Goal: Task Accomplishment & Management: Complete application form

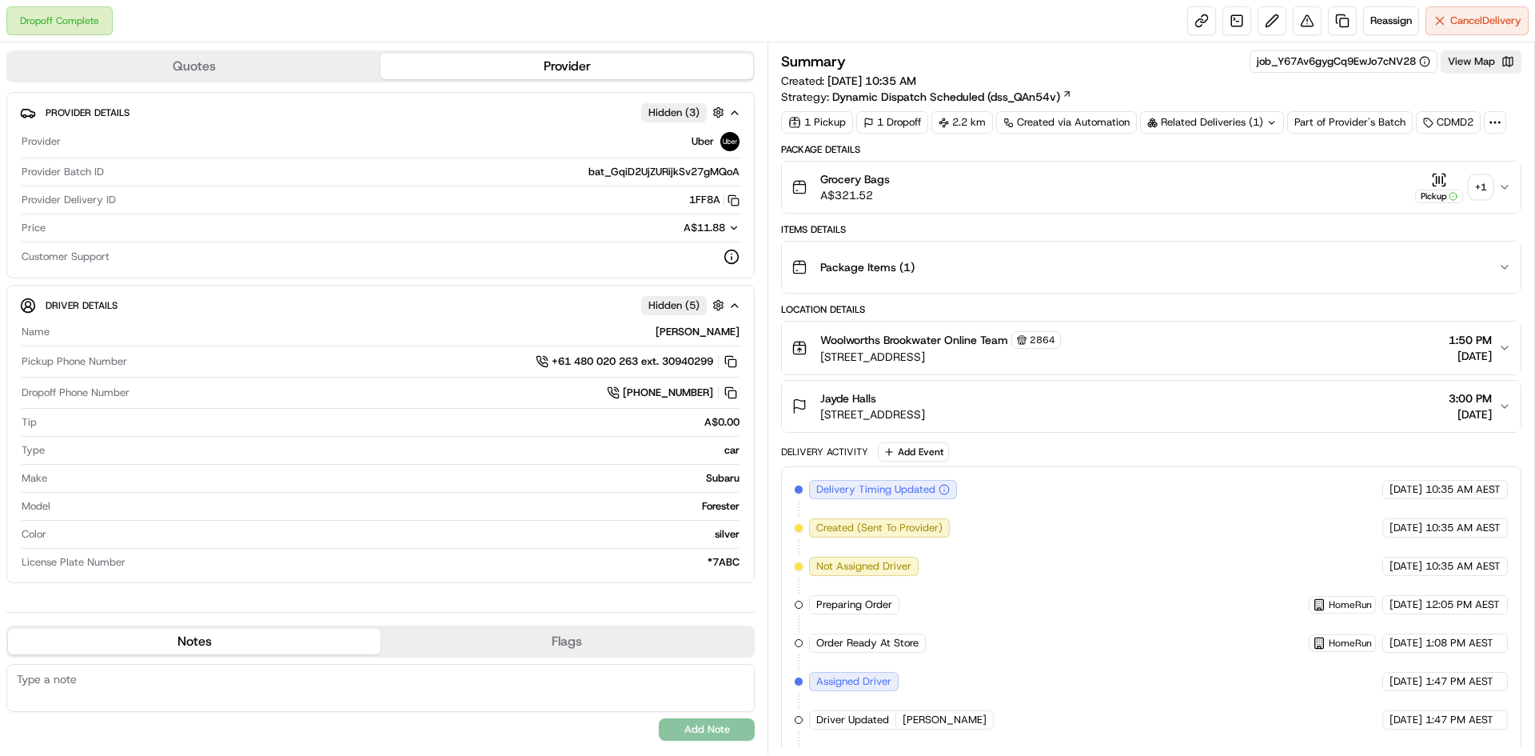
click at [1486, 187] on div "+ 1" at bounding box center [1481, 187] width 22 height 22
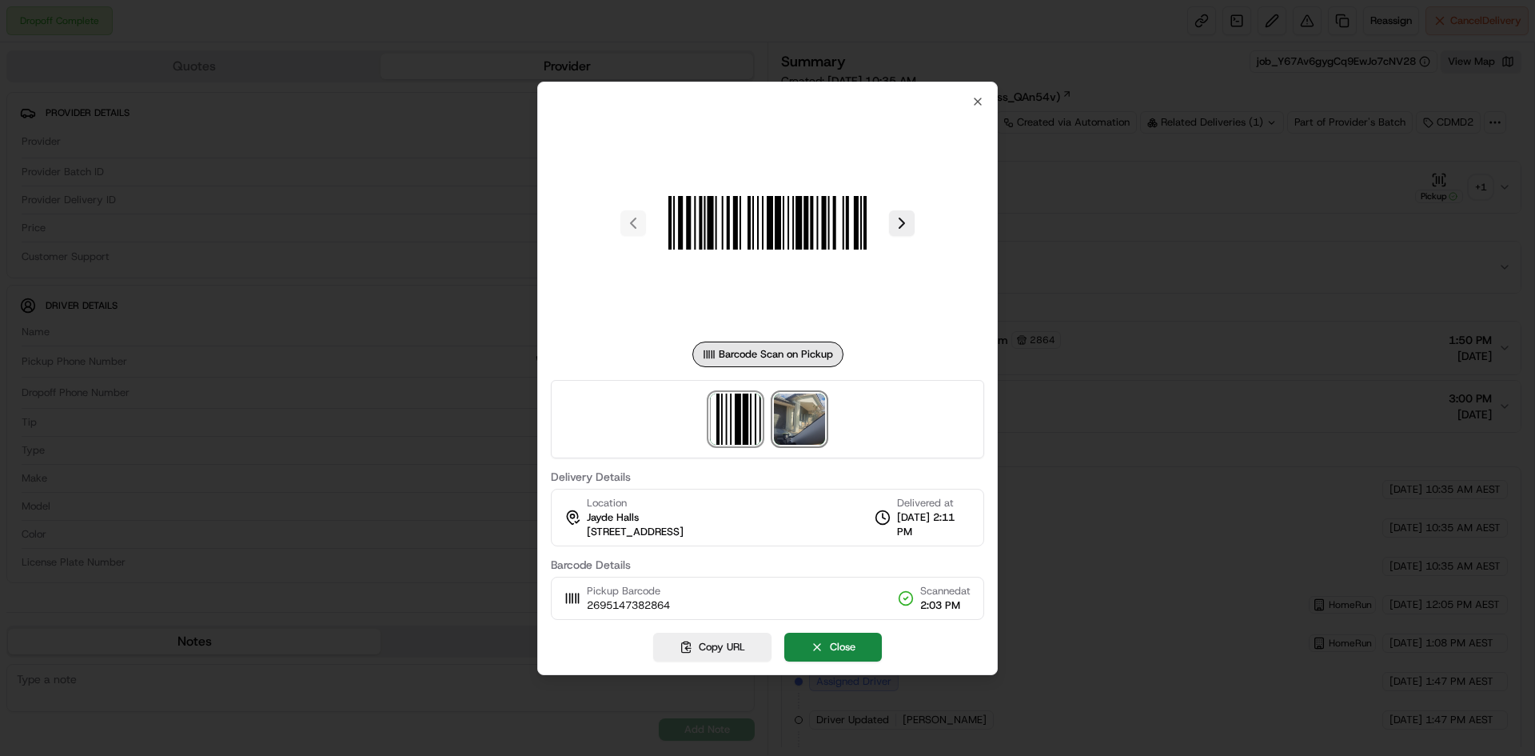
click at [802, 416] on img at bounding box center [799, 418] width 51 height 51
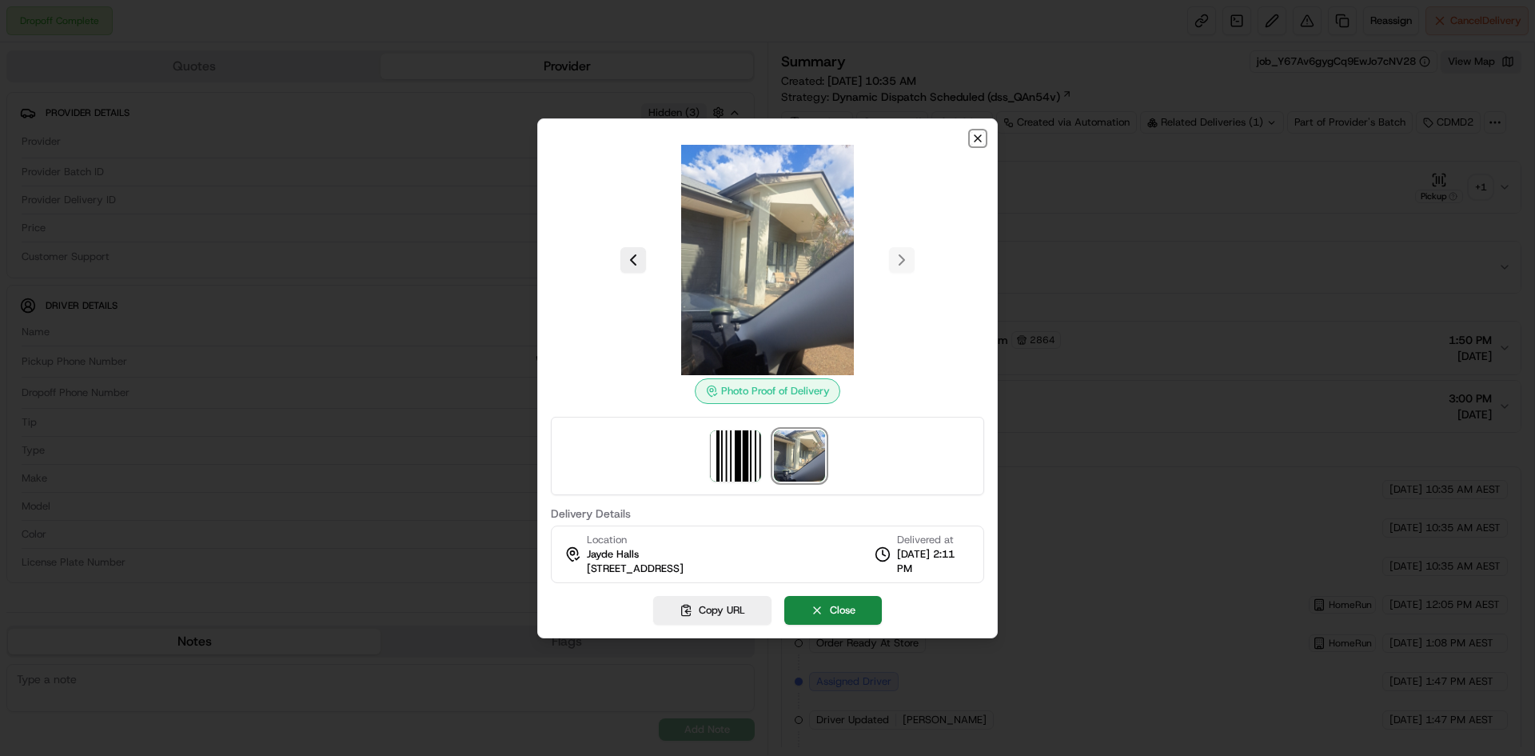
click at [979, 138] on icon "button" at bounding box center [978, 138] width 6 height 6
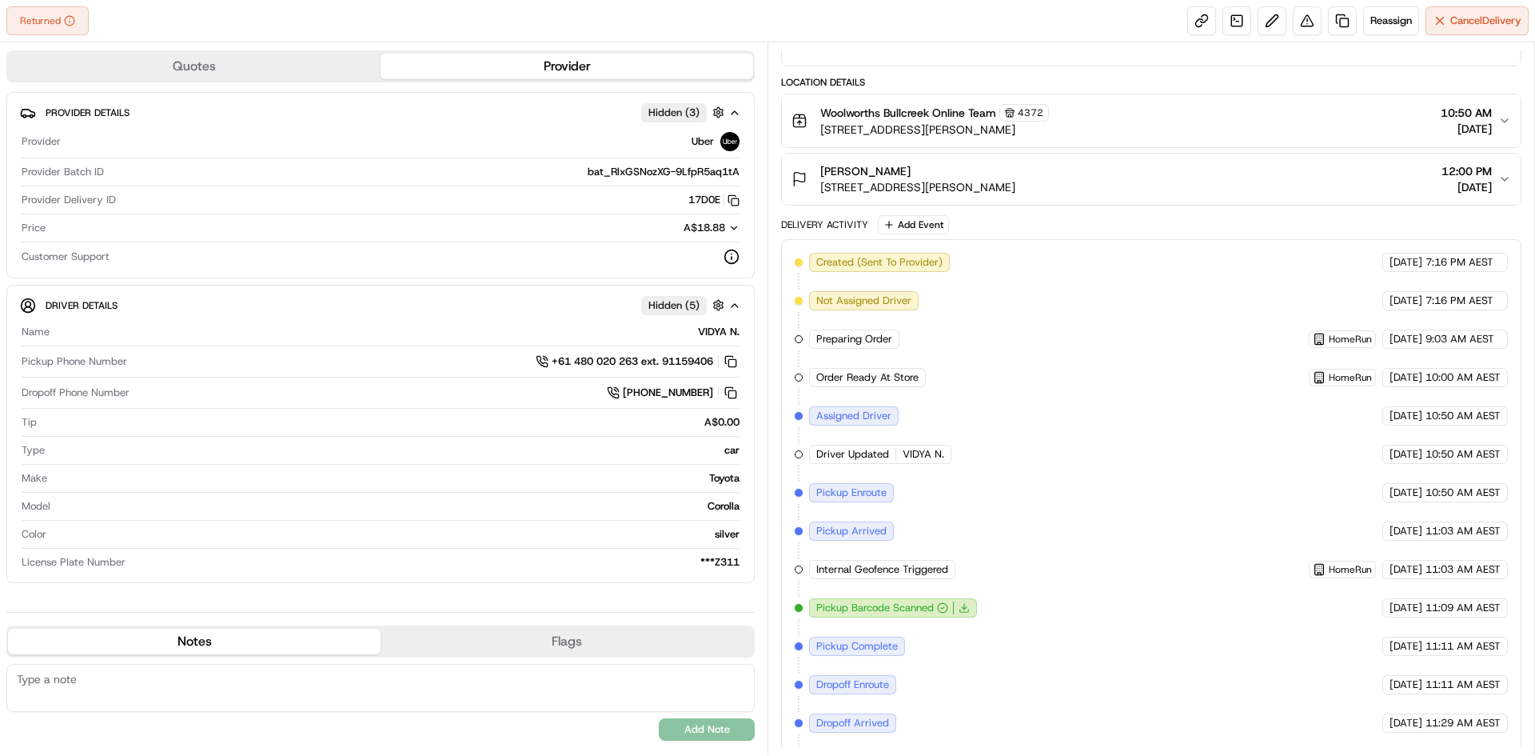
scroll to position [6, 0]
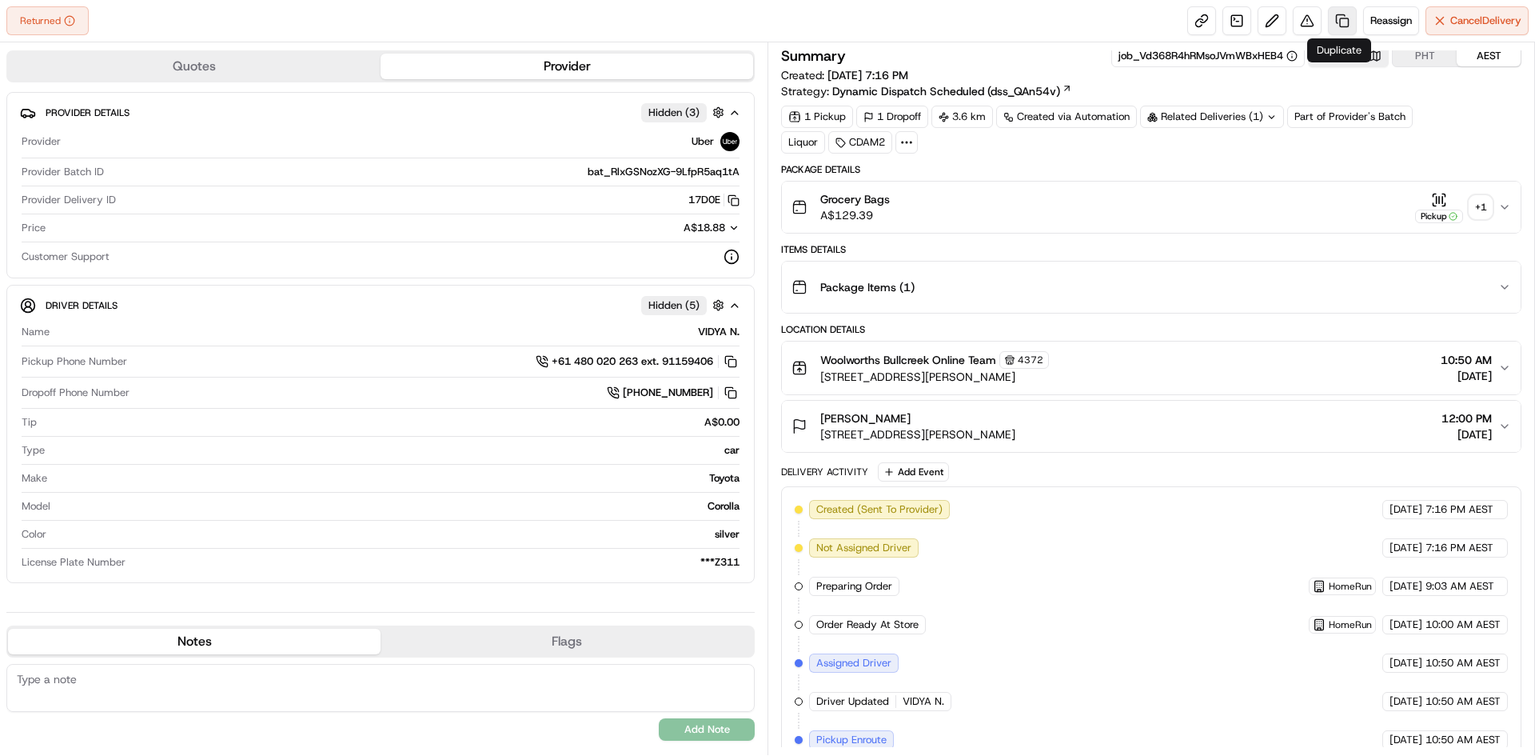
click at [1342, 18] on link at bounding box center [1342, 20] width 29 height 29
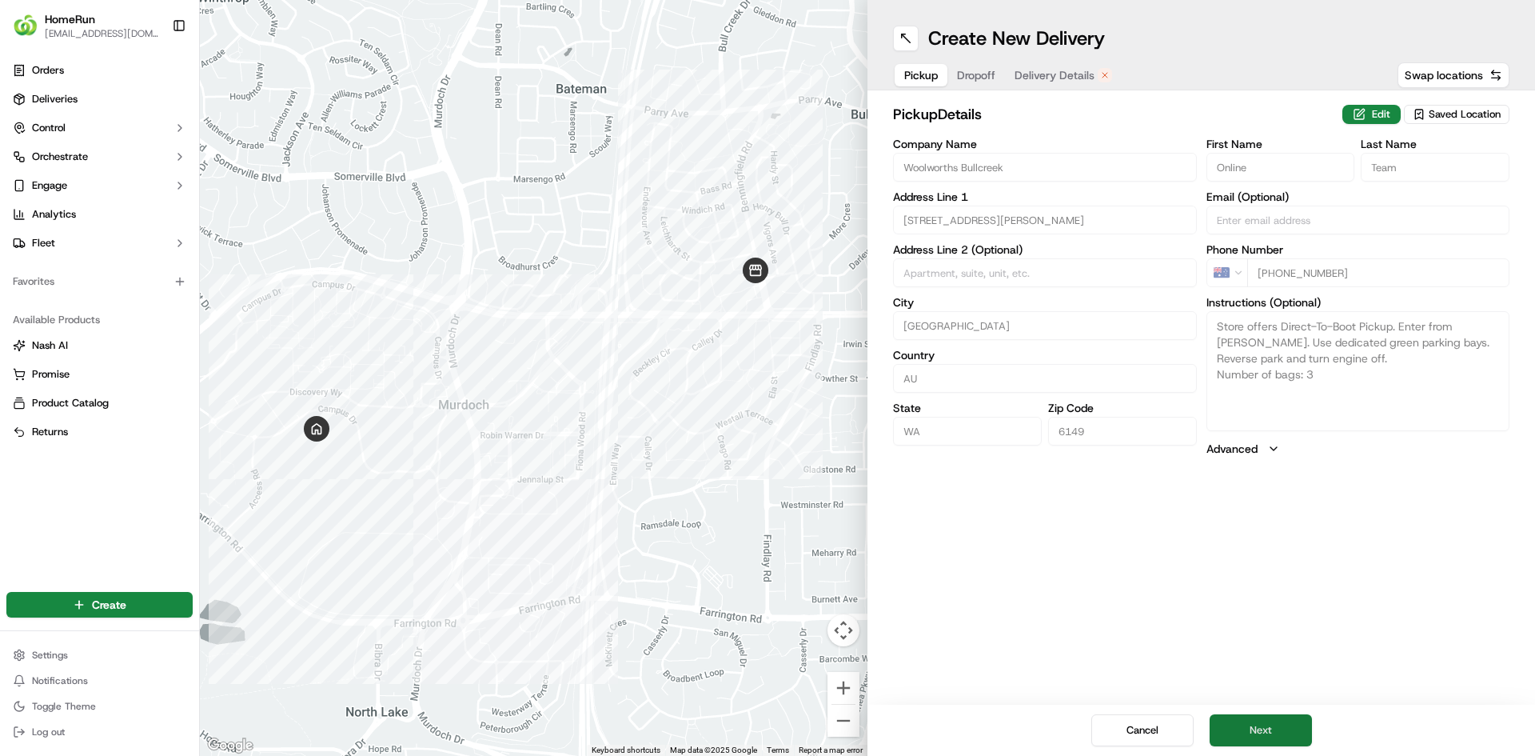
click at [1268, 740] on button "Next" at bounding box center [1261, 730] width 102 height 32
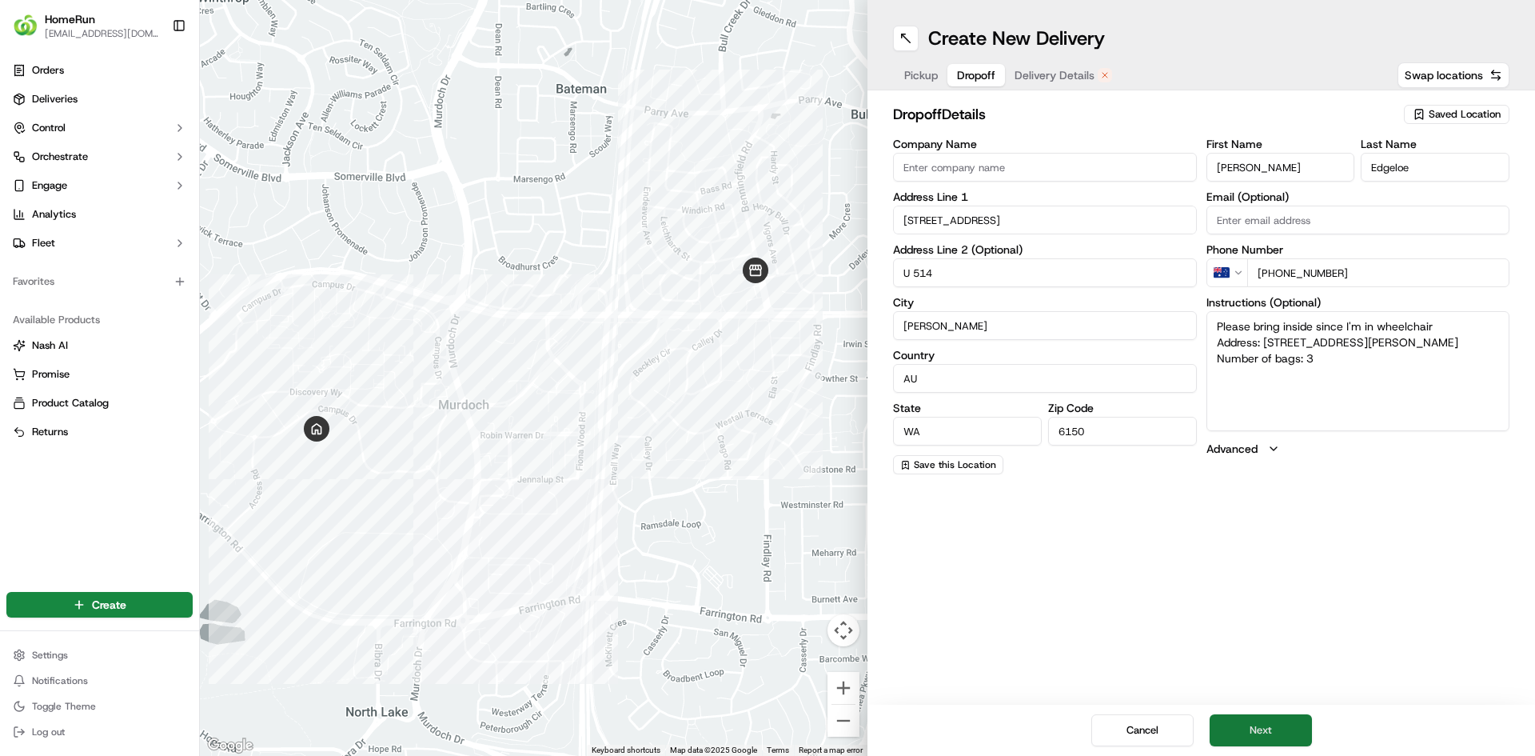
click at [1258, 736] on button "Next" at bounding box center [1261, 730] width 102 height 32
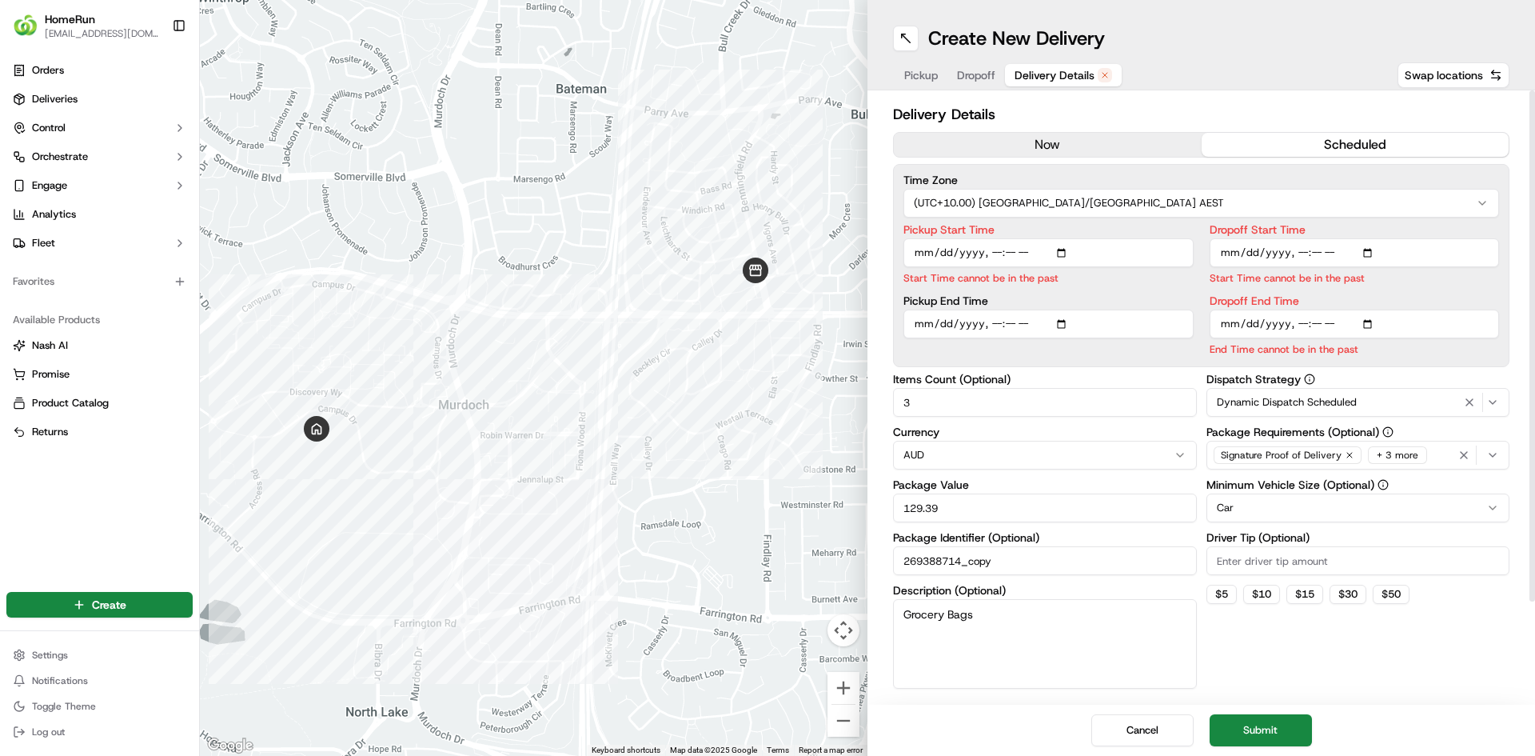
click at [1067, 253] on input "Pickup Start Time" at bounding box center [1049, 252] width 290 height 29
type input "[DATE]T17:50"
drag, startPoint x: 1483, startPoint y: 648, endPoint x: 1478, endPoint y: 632, distance: 16.9
click at [1483, 646] on div "Dispatch Strategy Dynamic Dispatch Scheduled Package Requirements (Optional) Si…" at bounding box center [1359, 530] width 304 height 315
click at [1371, 253] on input "Dropoff Start Time" at bounding box center [1355, 252] width 290 height 29
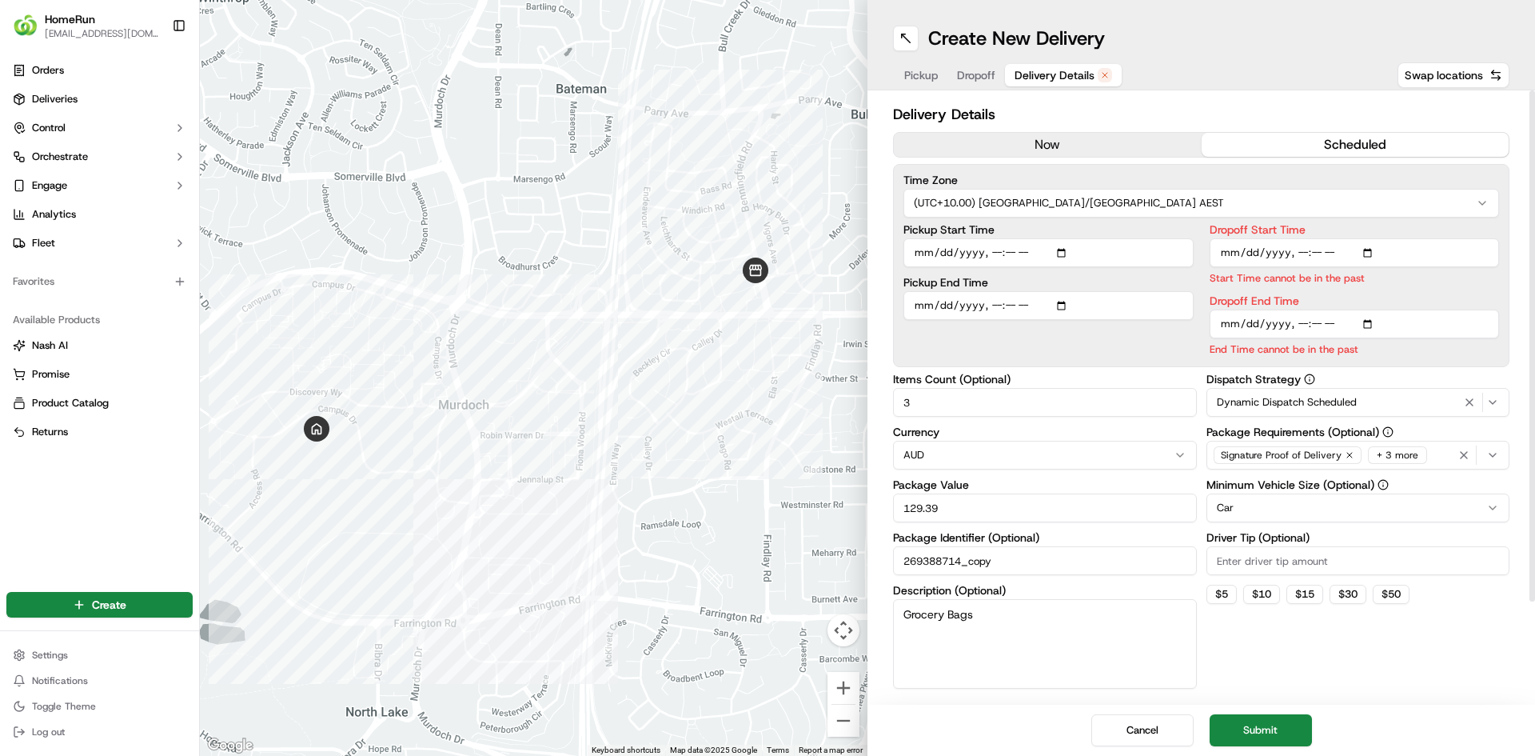
type input "[DATE]T18:00"
click at [1492, 645] on div "Dispatch Strategy Dynamic Dispatch Scheduled Package Requirements (Optional) Si…" at bounding box center [1359, 530] width 304 height 315
click at [1367, 325] on input "Dropoff End Time" at bounding box center [1355, 323] width 290 height 29
type input "[DATE]T18:05"
click at [1472, 662] on div "Dispatch Strategy Dynamic Dispatch Scheduled Package Requirements (Optional) Si…" at bounding box center [1359, 530] width 304 height 315
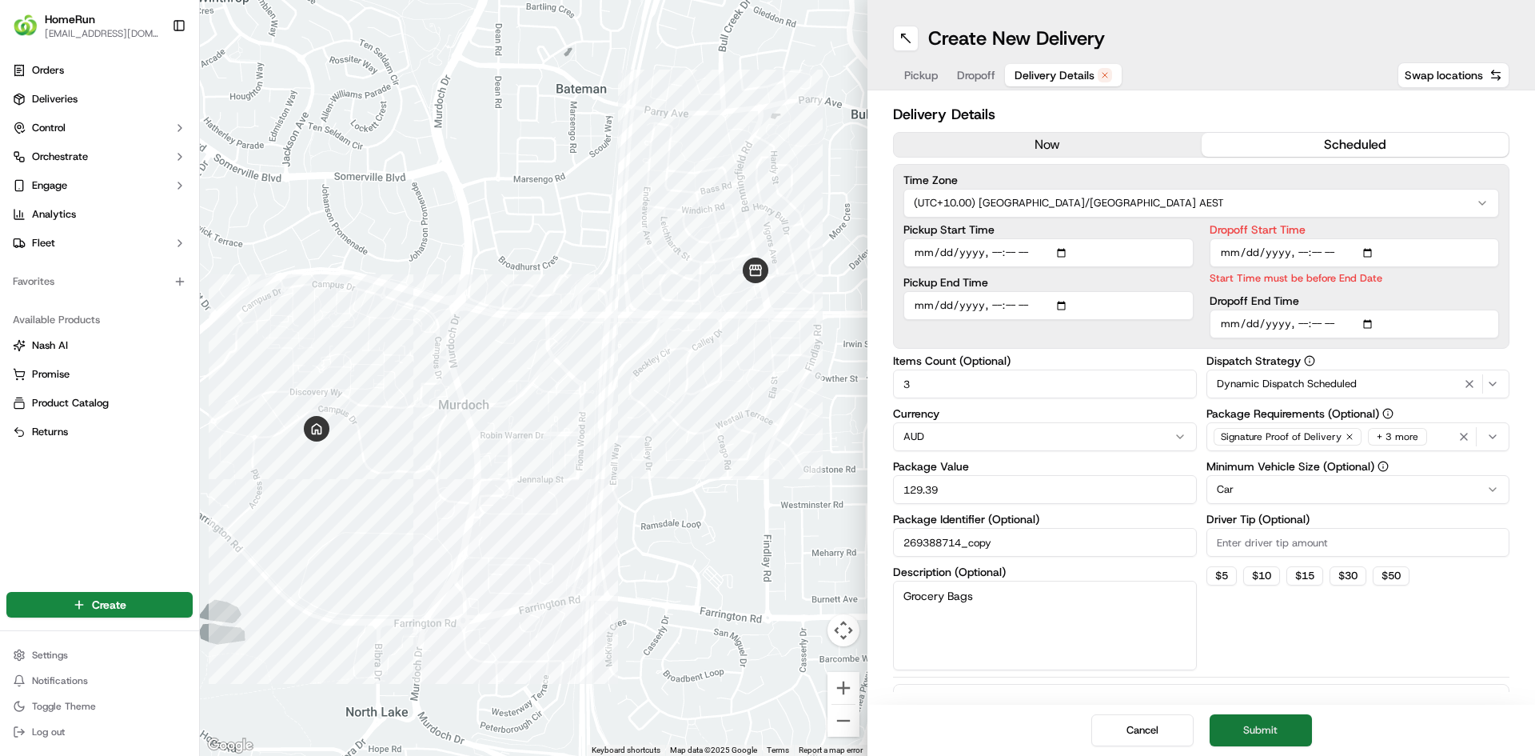
click at [1262, 726] on button "Submit" at bounding box center [1261, 730] width 102 height 32
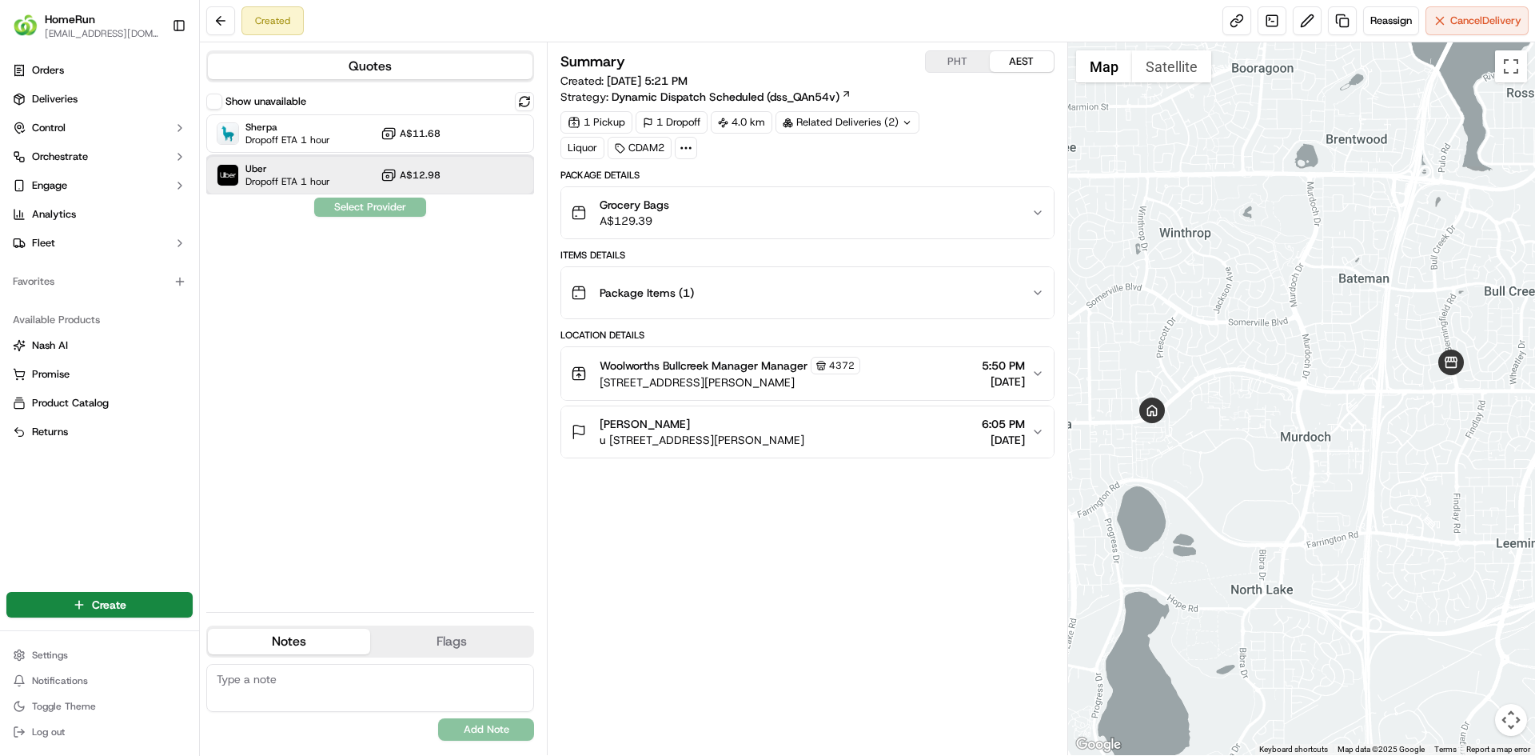
click at [308, 174] on span "Uber" at bounding box center [288, 168] width 85 height 13
drag, startPoint x: 370, startPoint y: 210, endPoint x: 317, endPoint y: 186, distance: 58.7
click at [370, 208] on button "Assign Provider" at bounding box center [370, 207] width 114 height 19
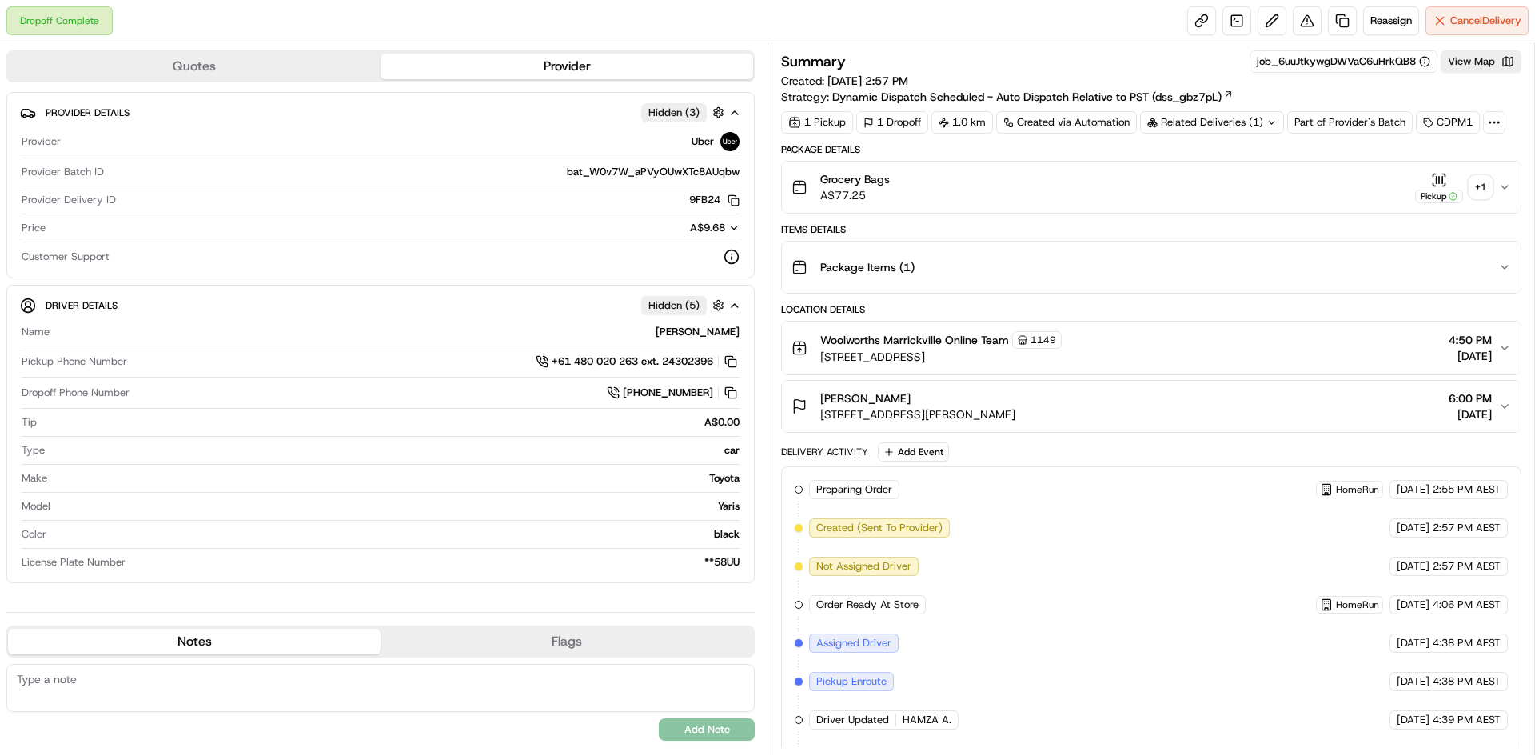
click at [1480, 187] on div "+ 1" at bounding box center [1481, 187] width 22 height 22
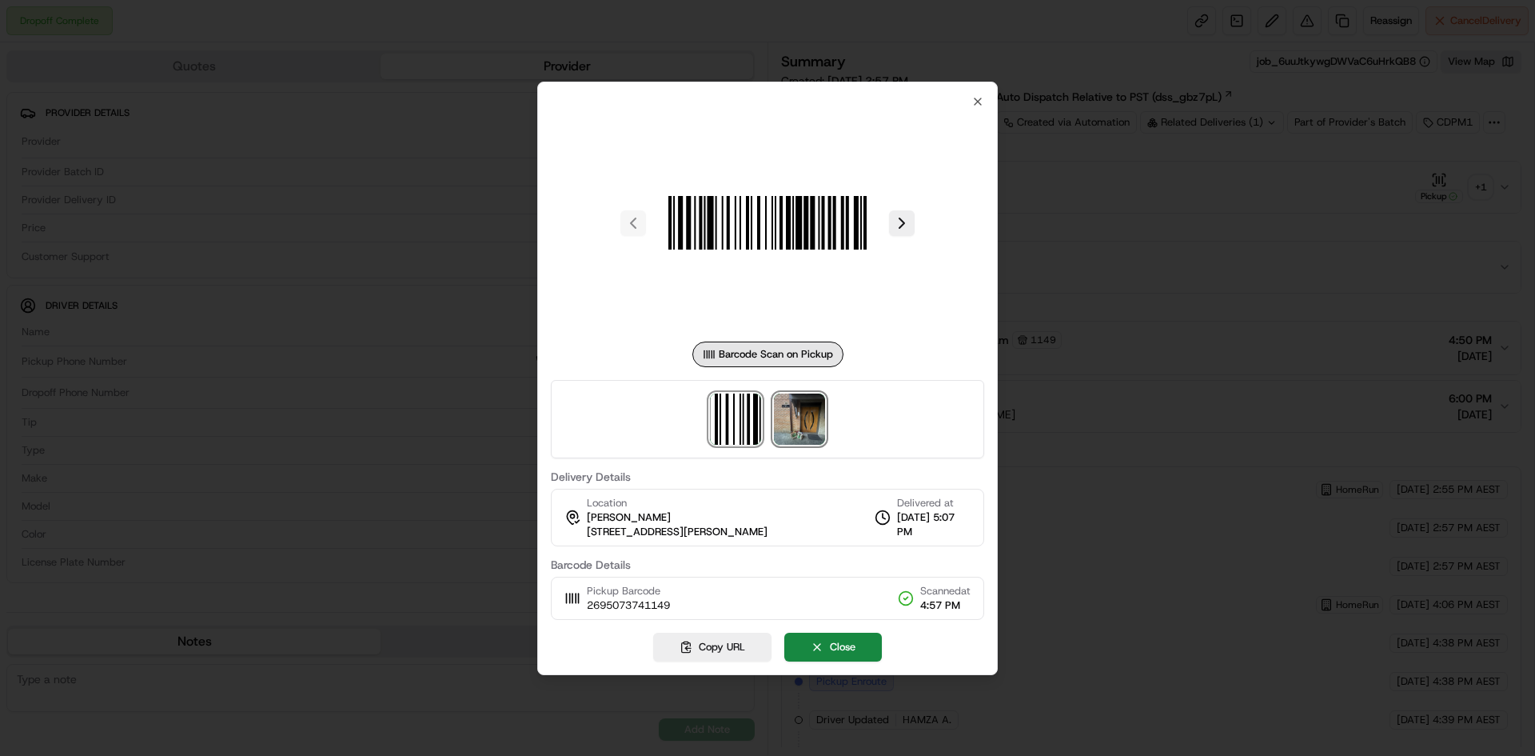
drag, startPoint x: 799, startPoint y: 415, endPoint x: 786, endPoint y: 412, distance: 13.2
click at [798, 415] on img at bounding box center [799, 418] width 51 height 51
